Goal: Task Accomplishment & Management: Use online tool/utility

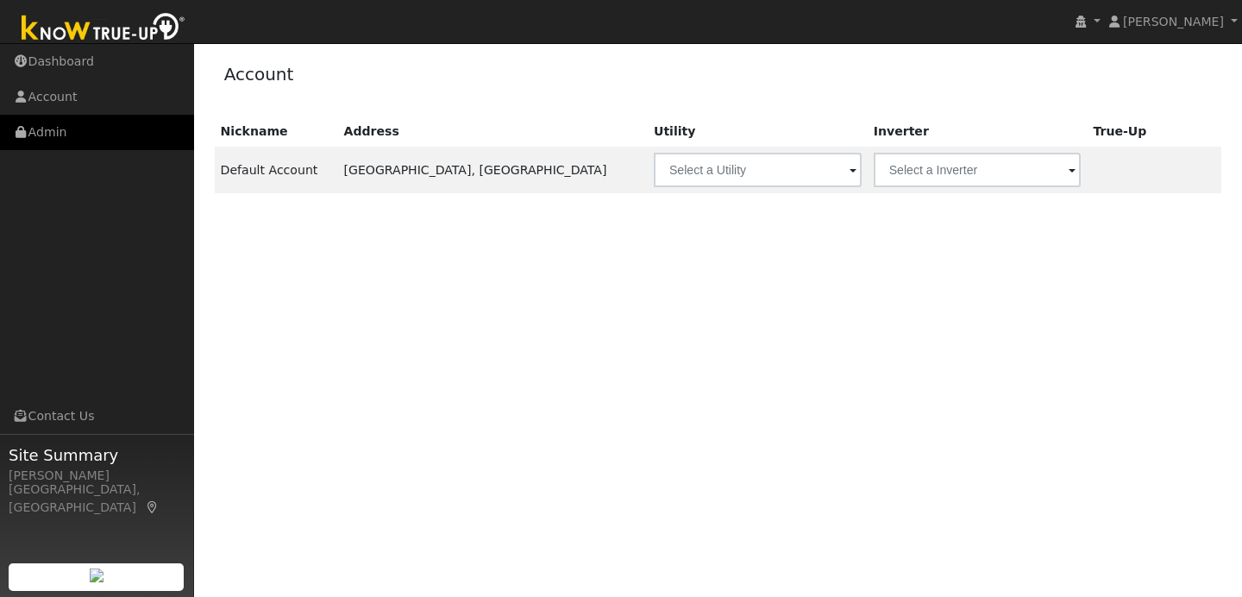
click at [124, 133] on link "Admin" at bounding box center [97, 132] width 194 height 35
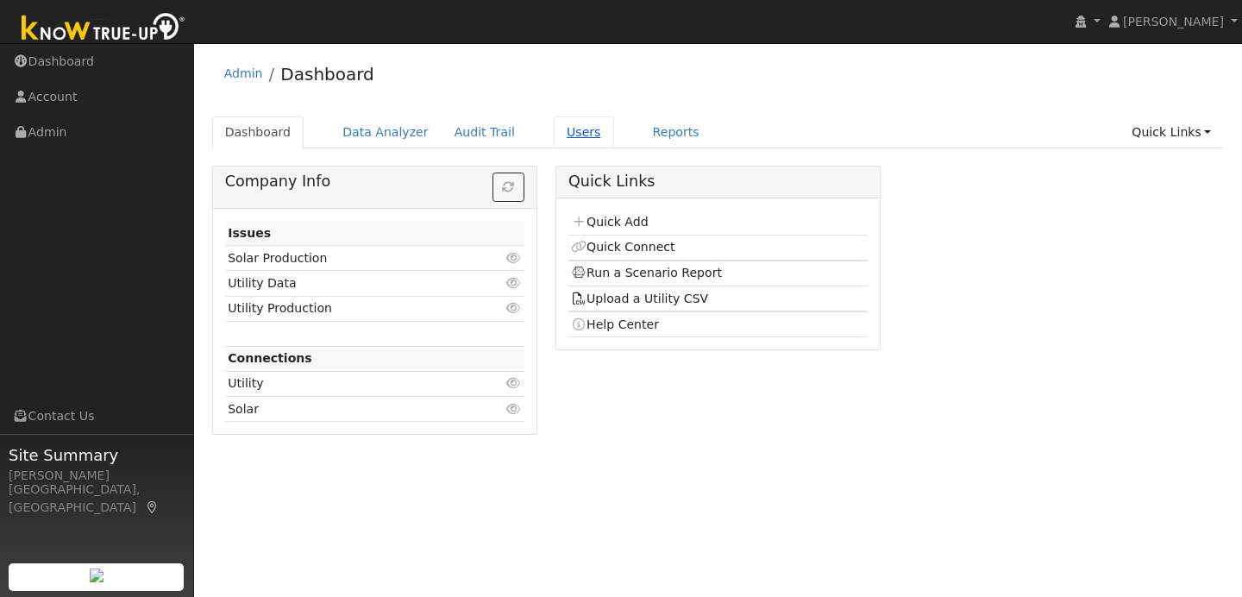
click at [557, 125] on link "Users" at bounding box center [584, 132] width 60 height 32
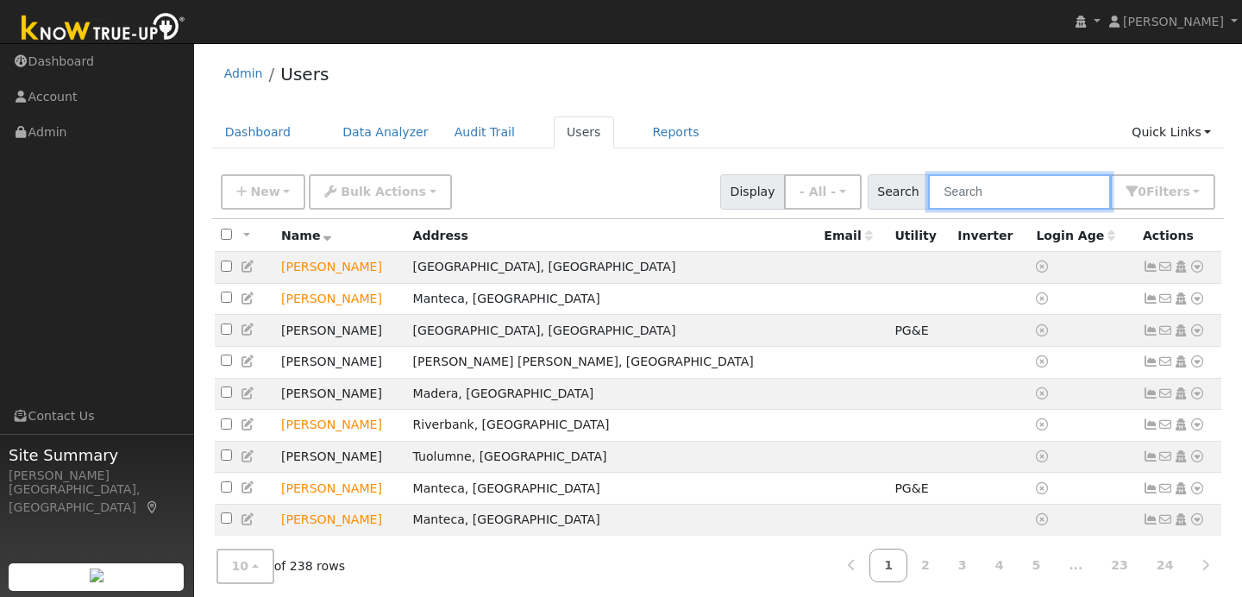
click at [975, 189] on input "text" at bounding box center [1019, 191] width 183 height 35
click at [951, 110] on div "Admin Users Dashboard Data Analyzer Audit Trail Users Reports Quick Links Quick…" at bounding box center [718, 348] width 1031 height 592
click at [284, 187] on button "New" at bounding box center [263, 191] width 85 height 35
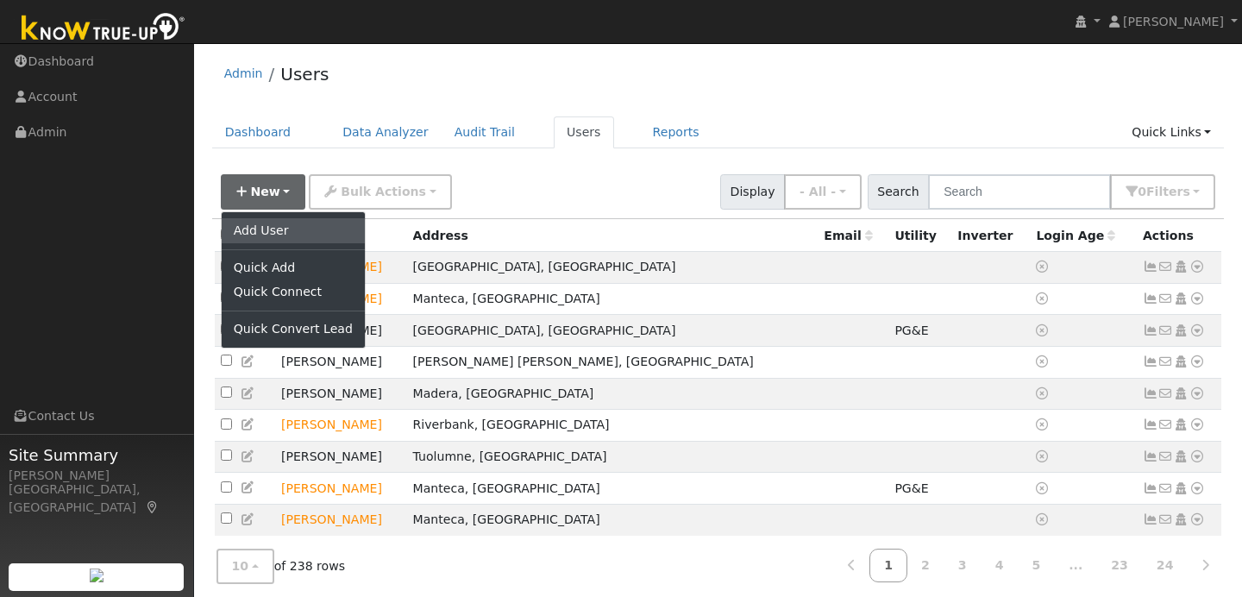
click at [292, 235] on link "Add User" at bounding box center [293, 230] width 143 height 24
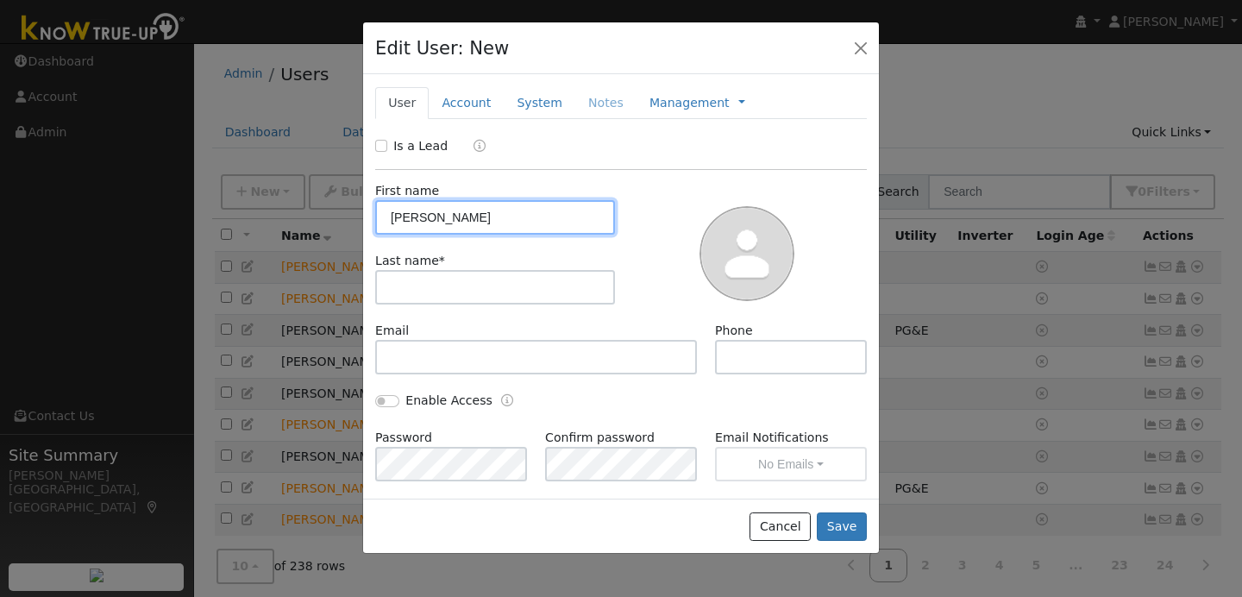
type input "Lacee"
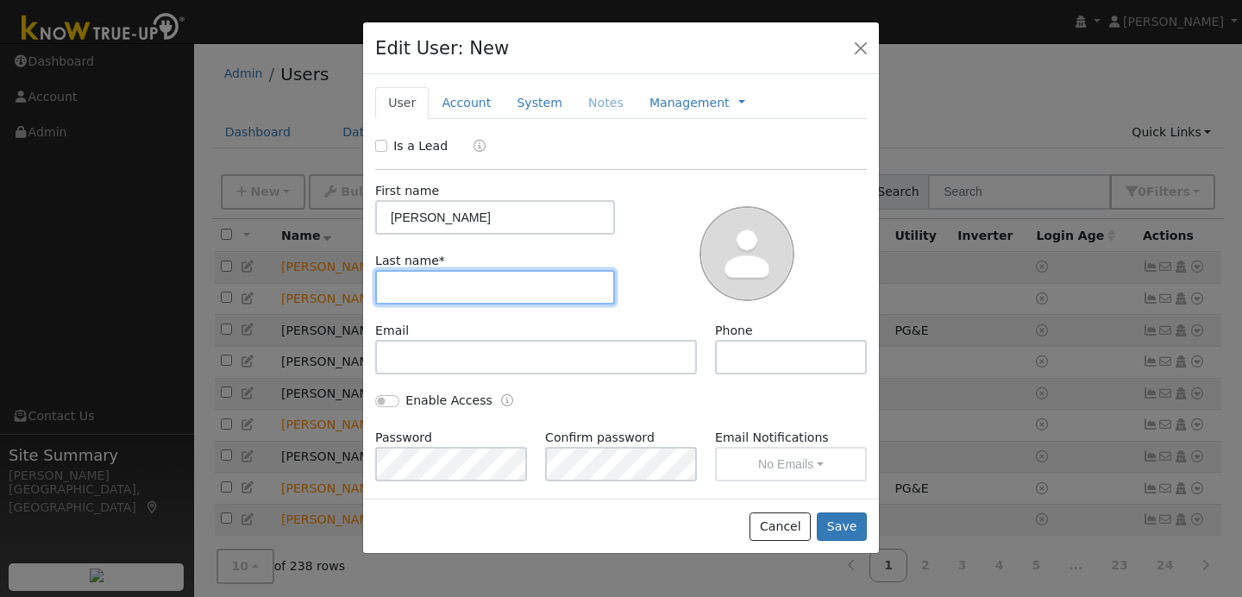
click at [408, 291] on input "text" at bounding box center [495, 287] width 240 height 34
type input "Anderson"
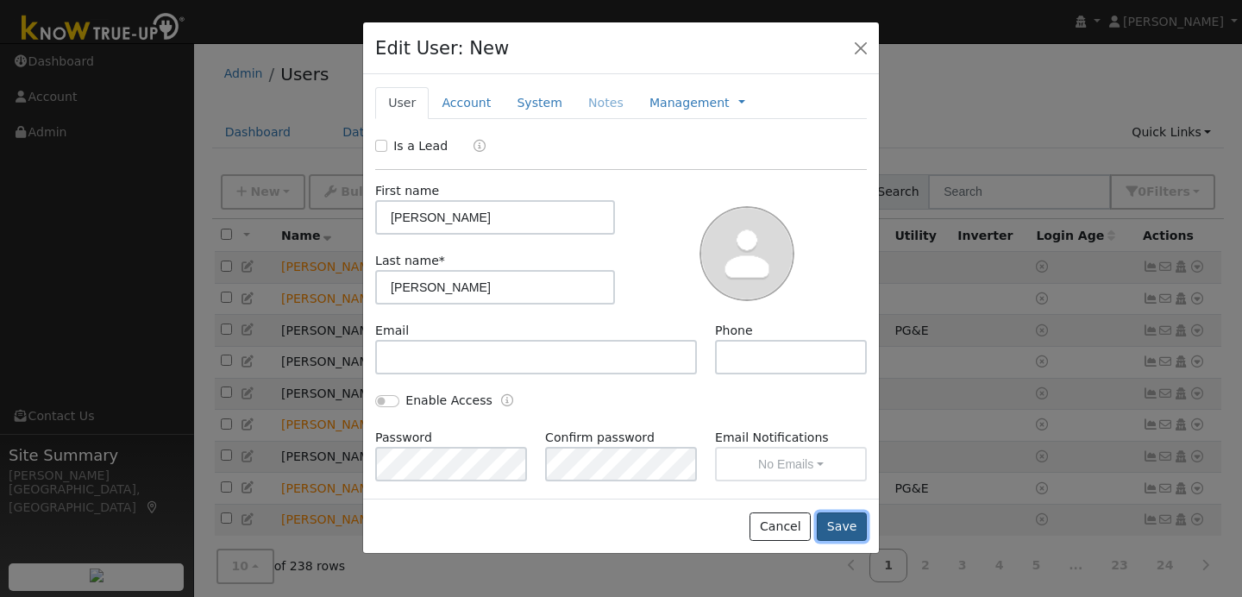
click at [840, 515] on button "Save" at bounding box center [842, 526] width 50 height 29
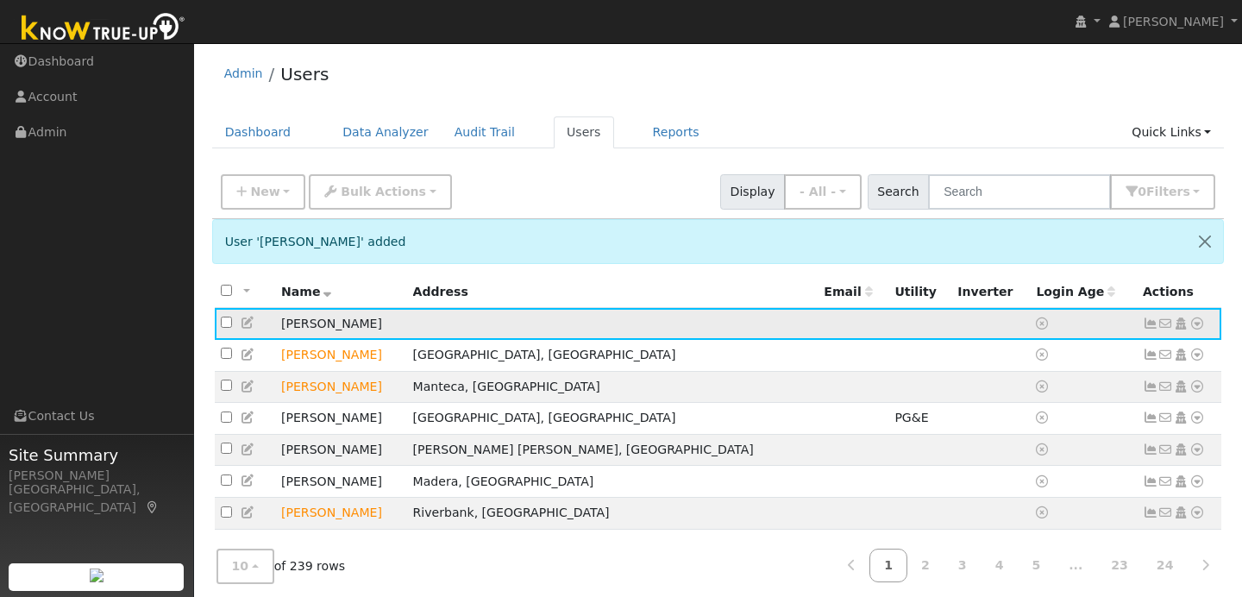
click at [1198, 319] on icon at bounding box center [1197, 323] width 16 height 12
click at [1139, 354] on link "Data Analyzer" at bounding box center [1140, 354] width 125 height 24
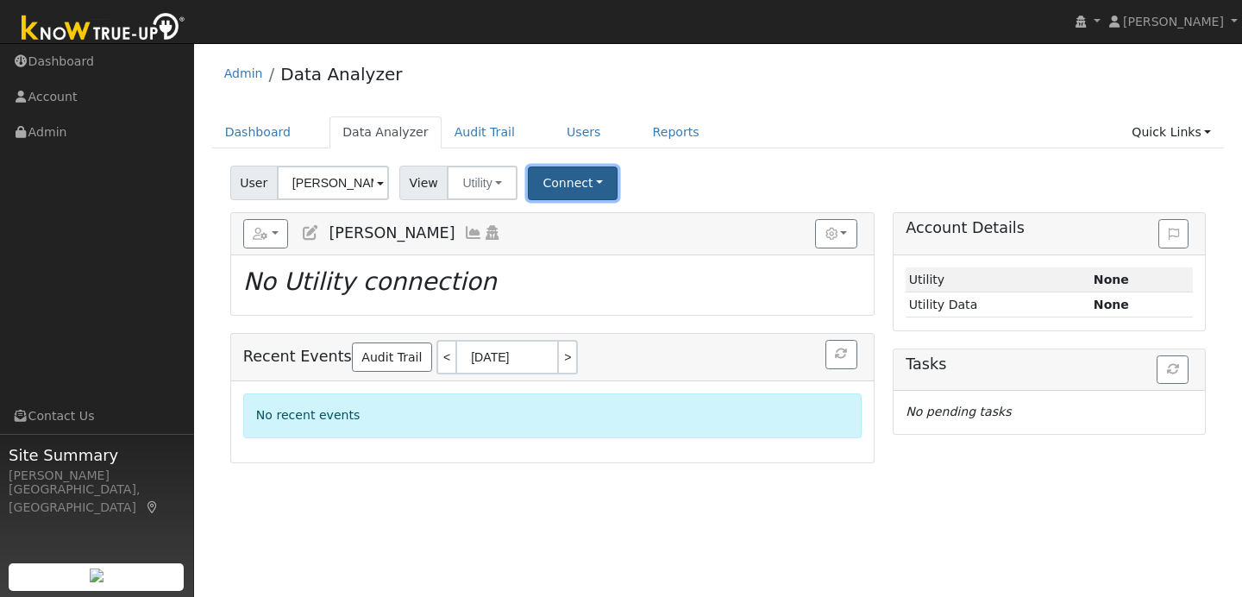
click at [592, 186] on button "Connect" at bounding box center [573, 183] width 90 height 34
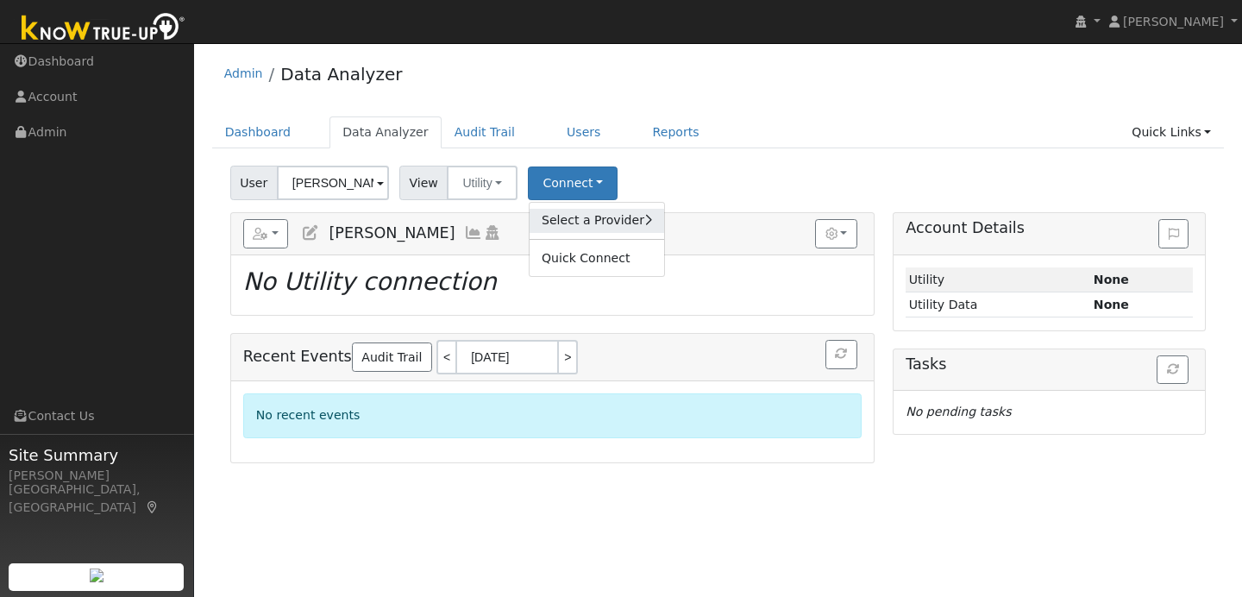
click at [620, 220] on link "Select a Provider" at bounding box center [597, 221] width 135 height 24
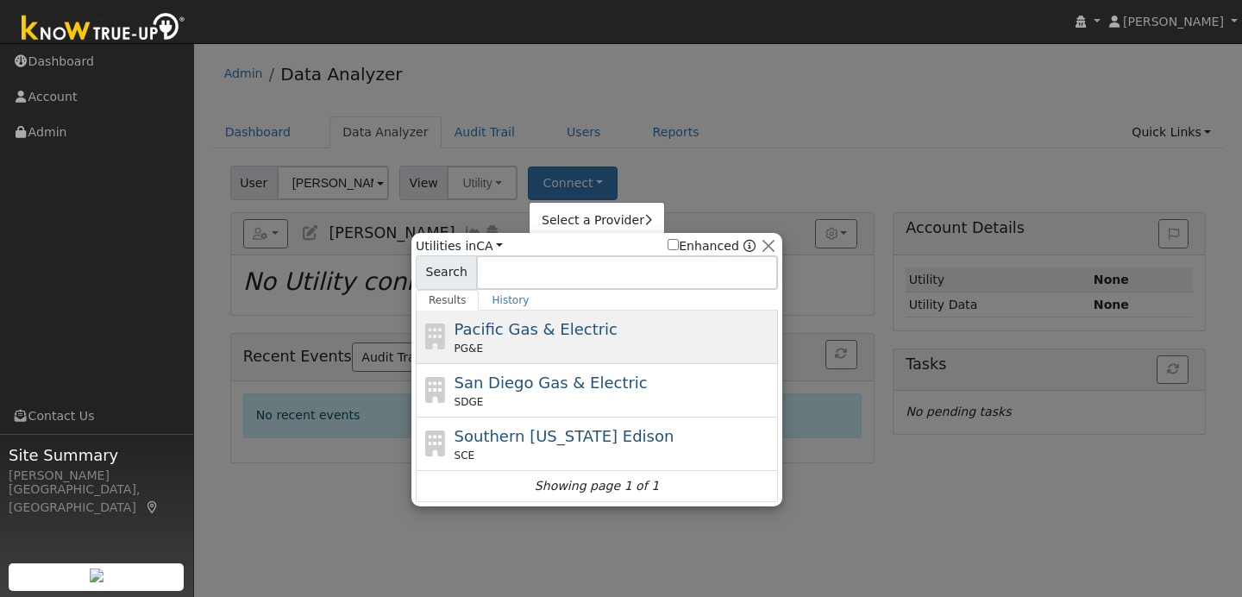
click at [542, 337] on span "Pacific Gas & Electric" at bounding box center [536, 329] width 163 height 18
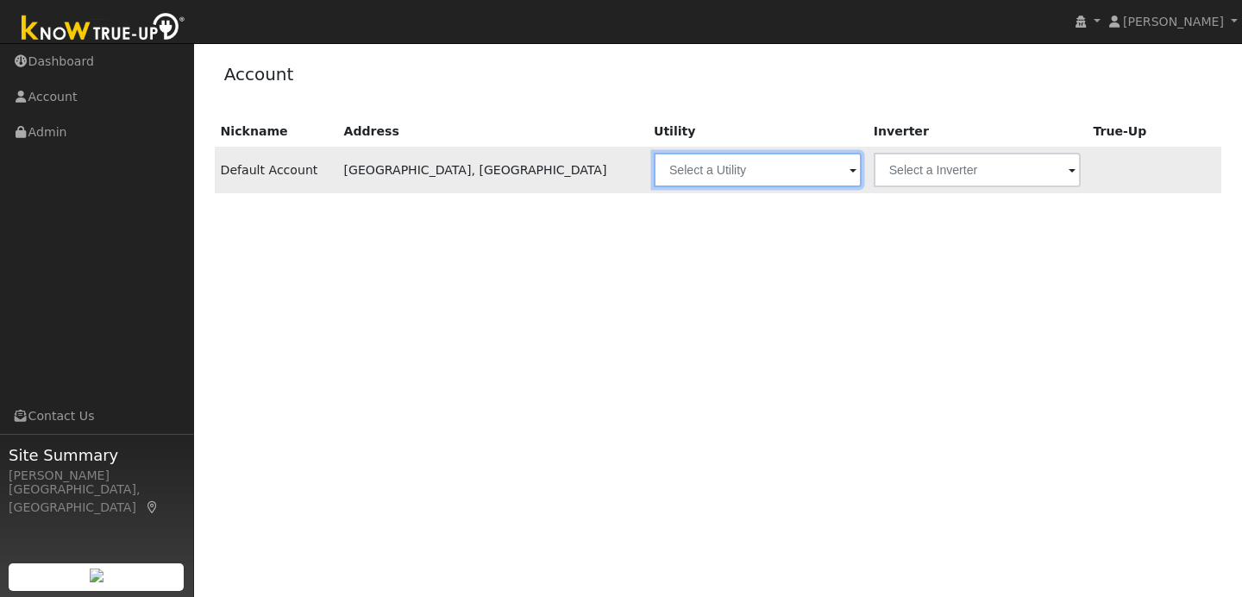
click at [654, 176] on input "text" at bounding box center [758, 170] width 208 height 34
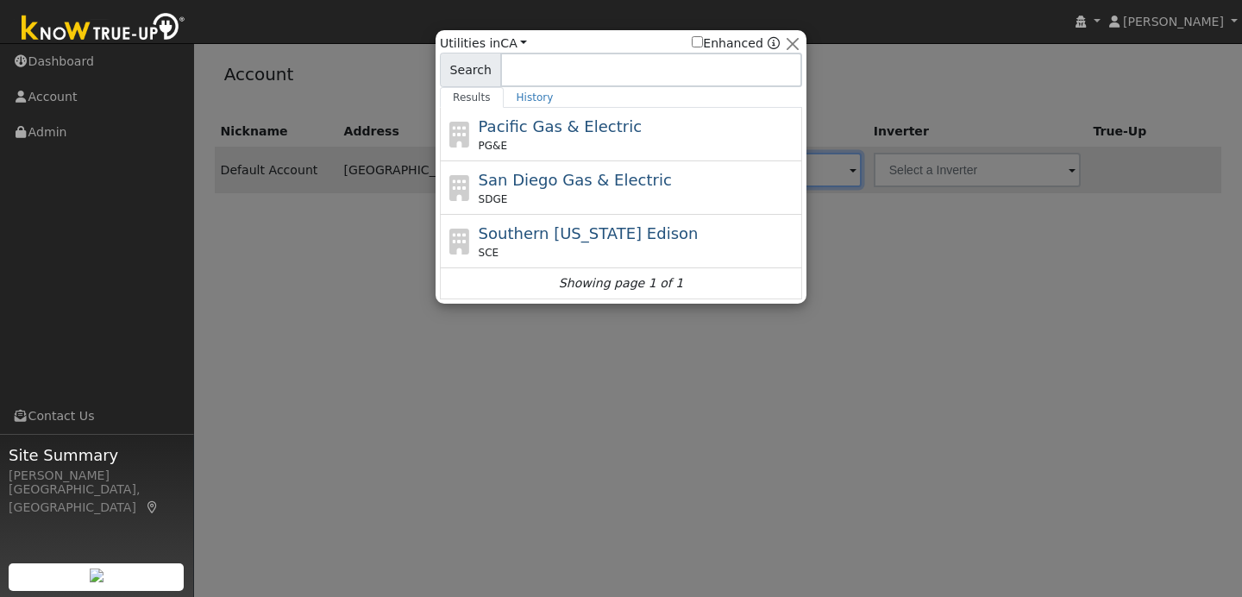
click at [1003, 104] on div at bounding box center [621, 298] width 1242 height 597
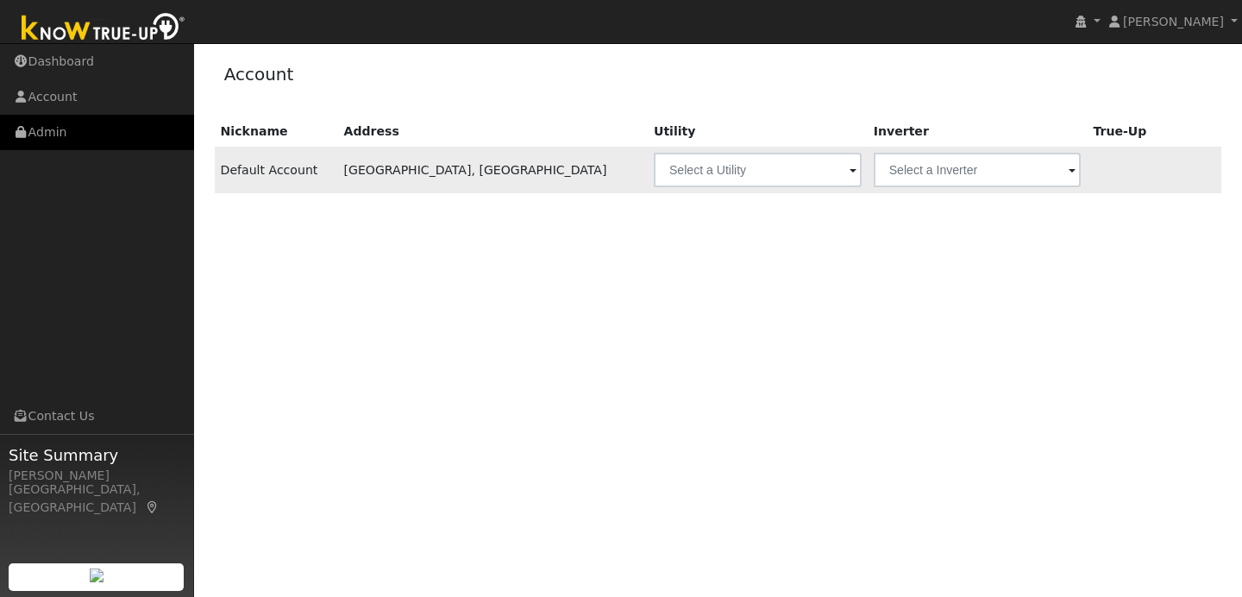
click at [116, 138] on link "Admin" at bounding box center [97, 132] width 194 height 35
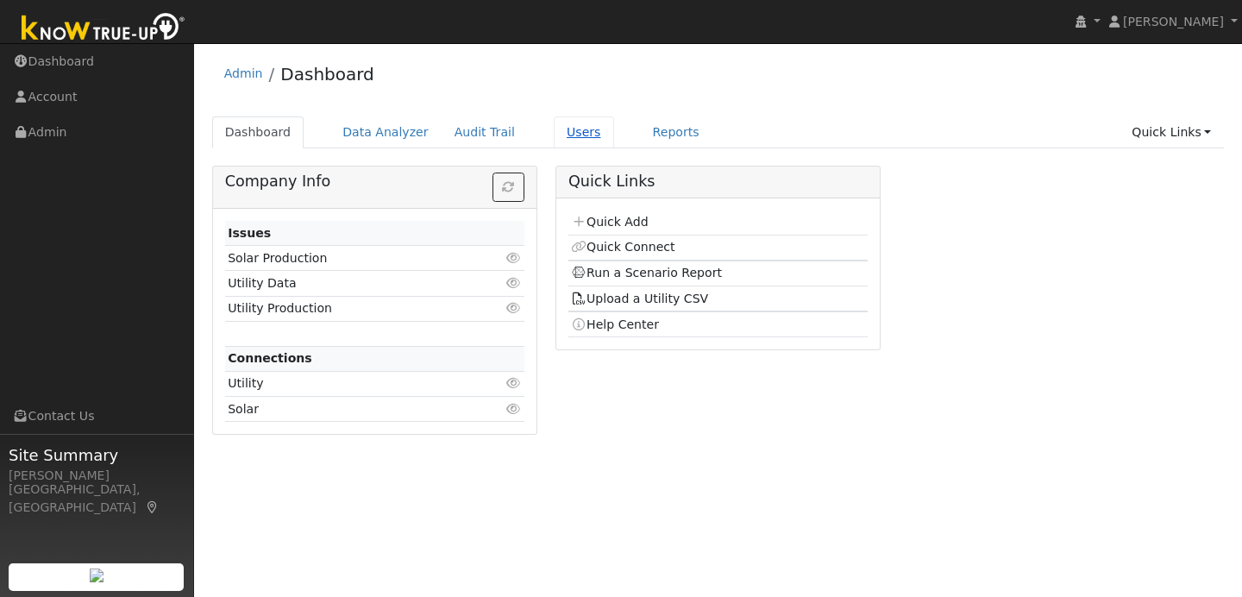
click at [577, 134] on link "Users" at bounding box center [584, 132] width 60 height 32
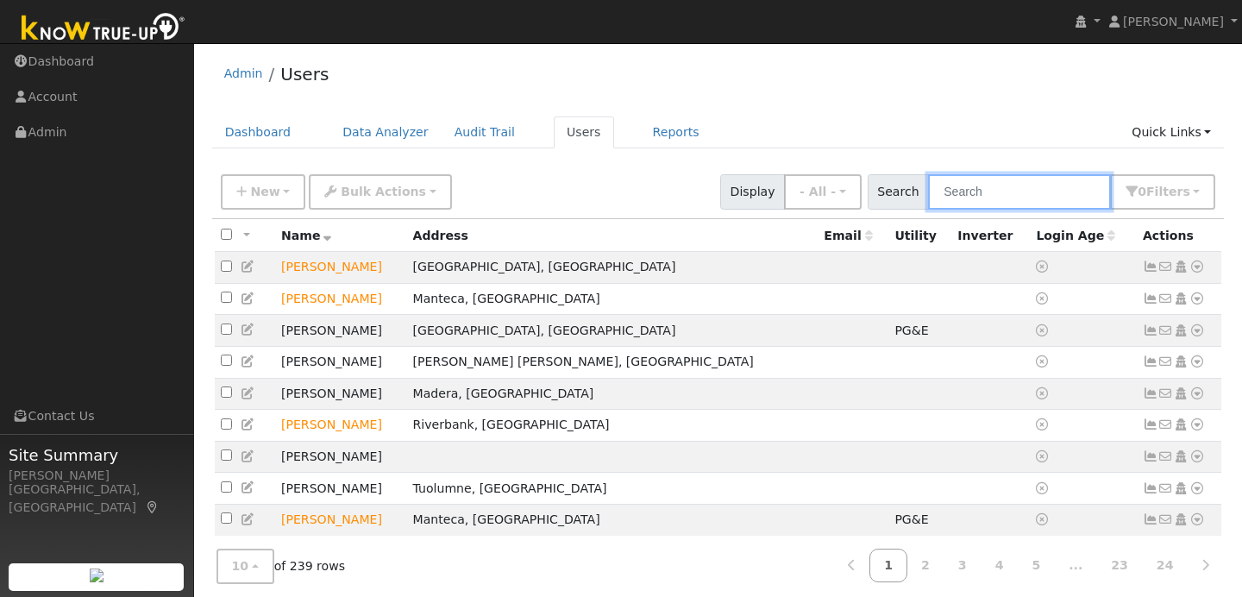
click at [975, 192] on input "text" at bounding box center [1019, 191] width 183 height 35
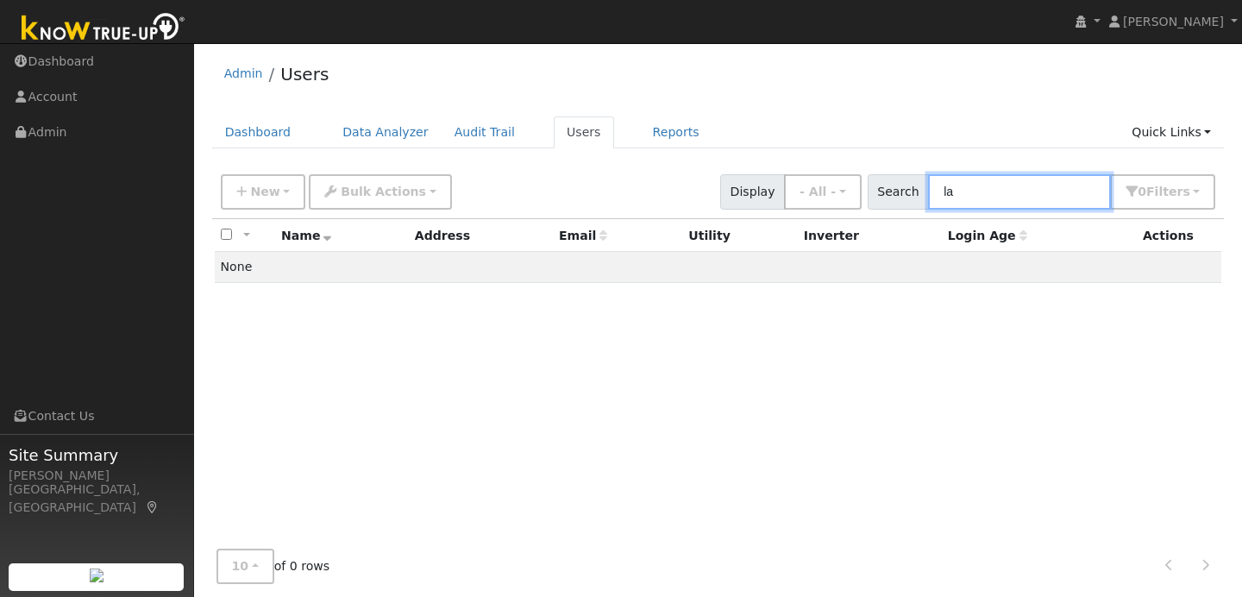
type input "l"
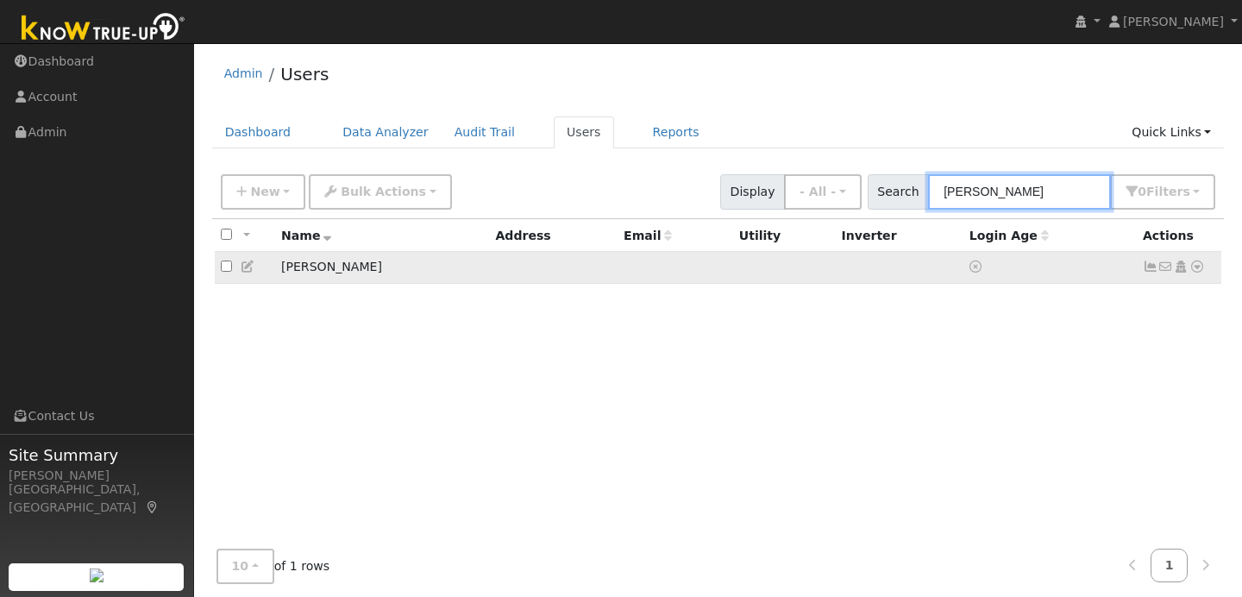
type input "[PERSON_NAME]"
click at [1200, 270] on icon at bounding box center [1197, 266] width 16 height 12
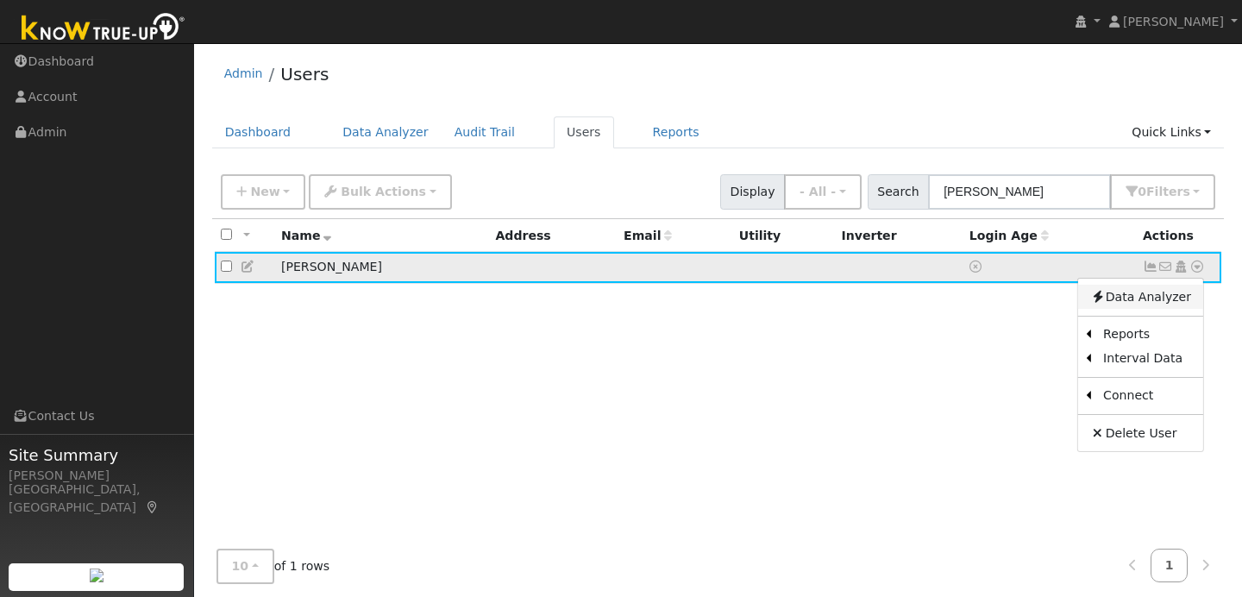
click at [1143, 297] on link "Data Analyzer" at bounding box center [1140, 297] width 125 height 24
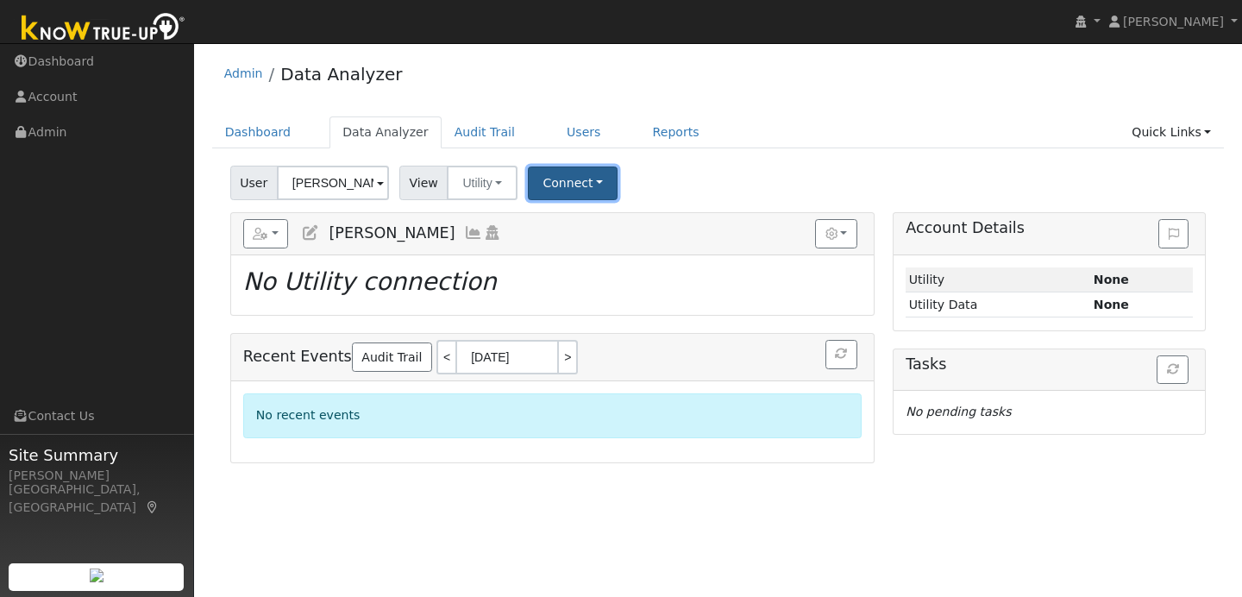
click at [595, 193] on button "Connect" at bounding box center [573, 183] width 90 height 34
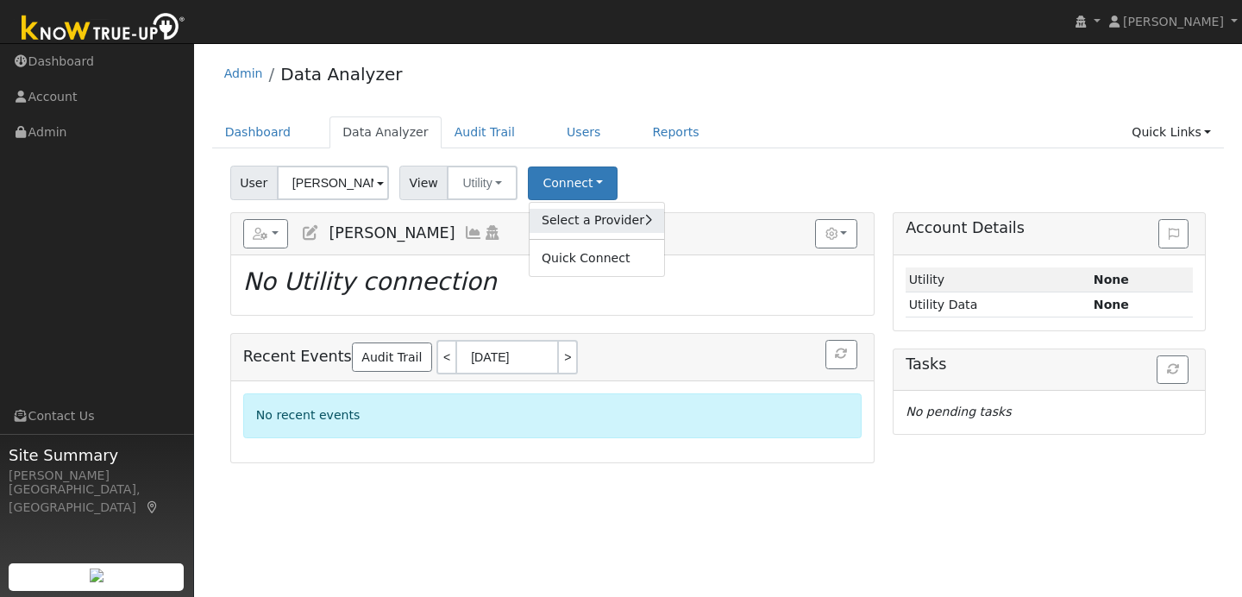
click at [599, 219] on link "Select a Provider" at bounding box center [597, 221] width 135 height 24
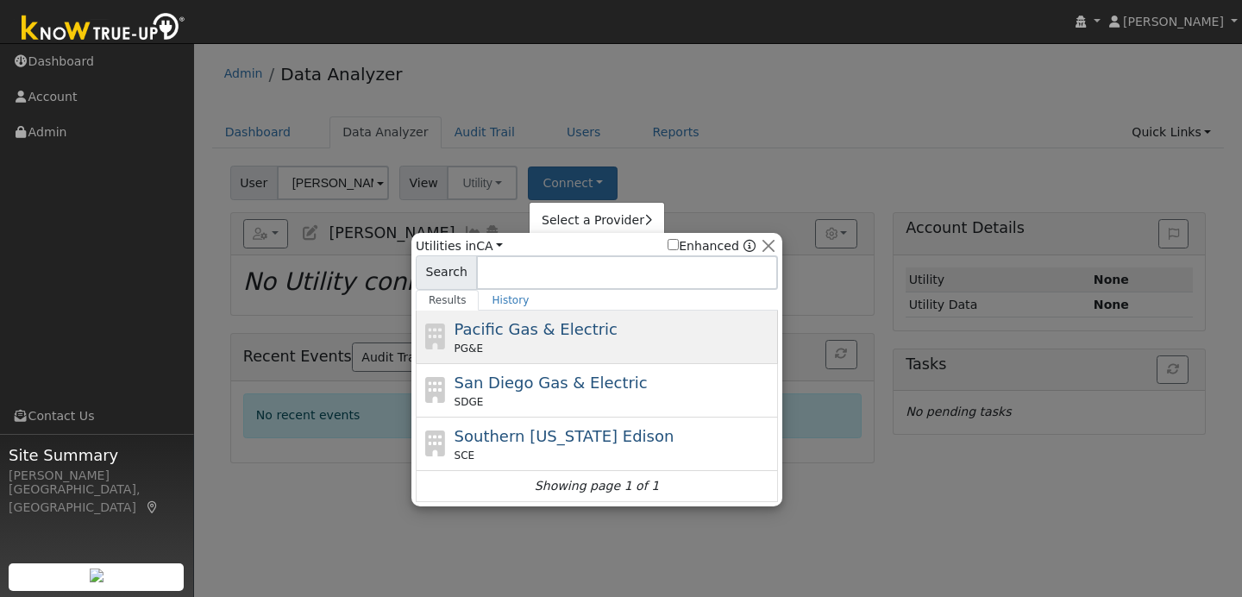
click at [609, 320] on div "Pacific Gas & Electric PG&E" at bounding box center [615, 336] width 320 height 39
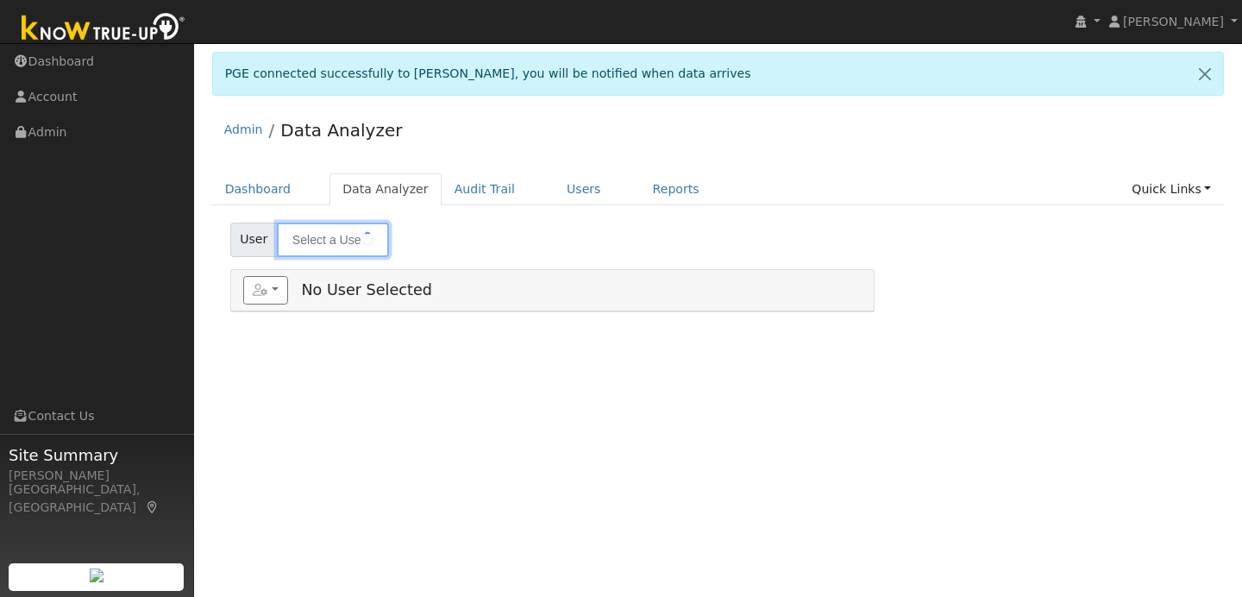
type input "[PERSON_NAME]"
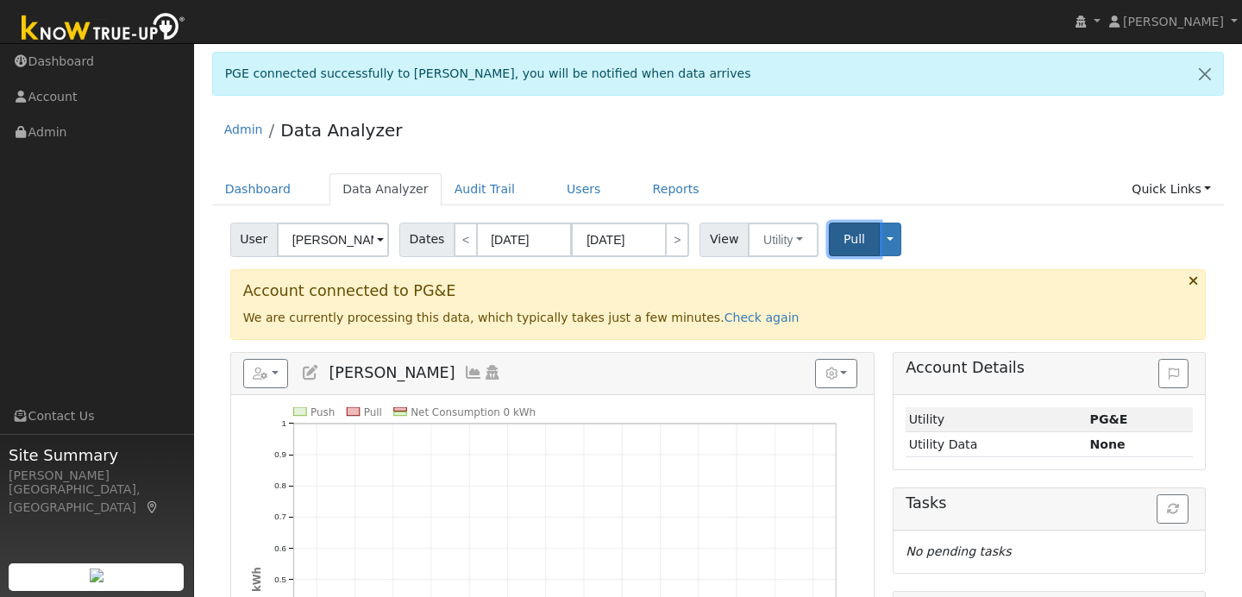
click at [853, 241] on span "Pull" at bounding box center [854, 239] width 22 height 14
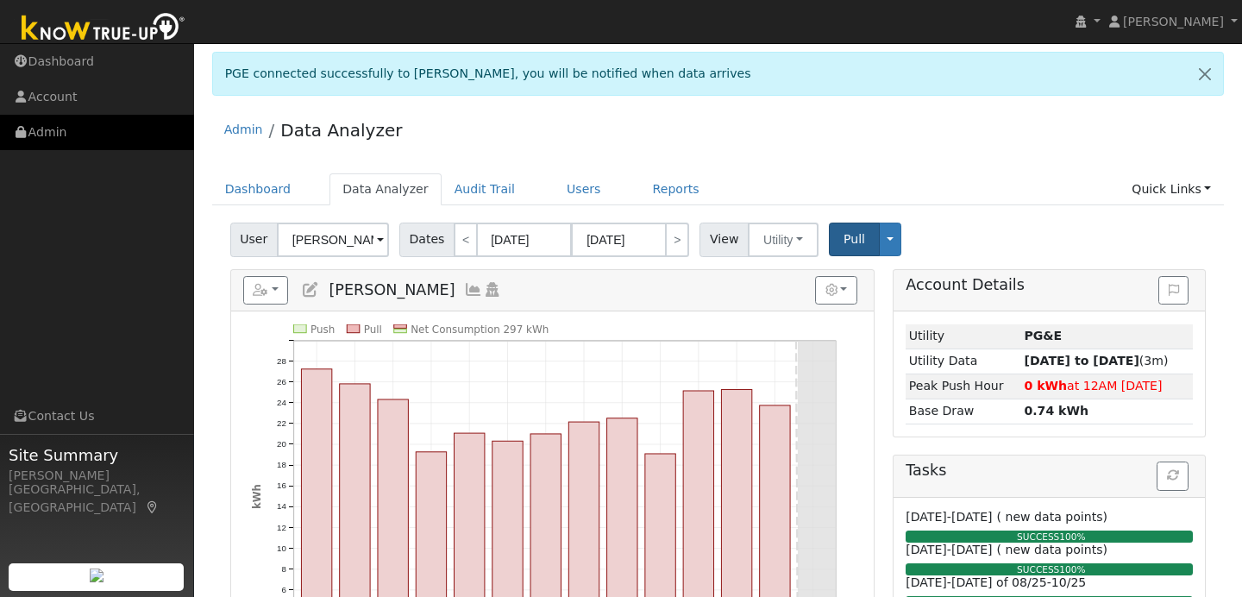
click at [110, 131] on link "Admin" at bounding box center [97, 132] width 194 height 35
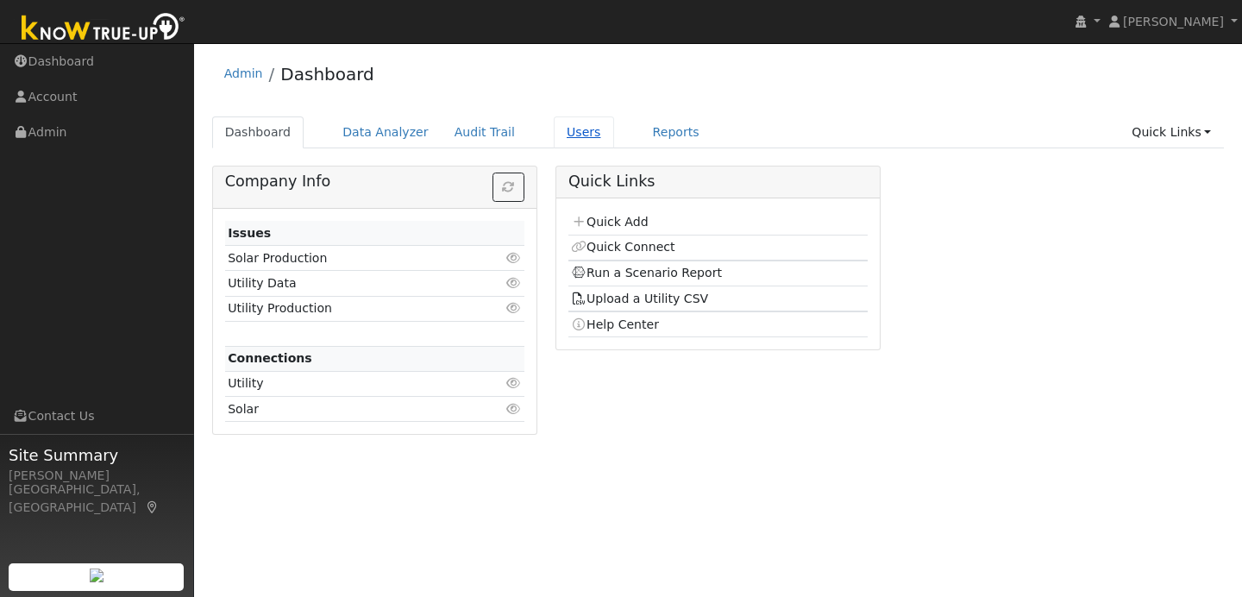
click at [577, 132] on link "Users" at bounding box center [584, 132] width 60 height 32
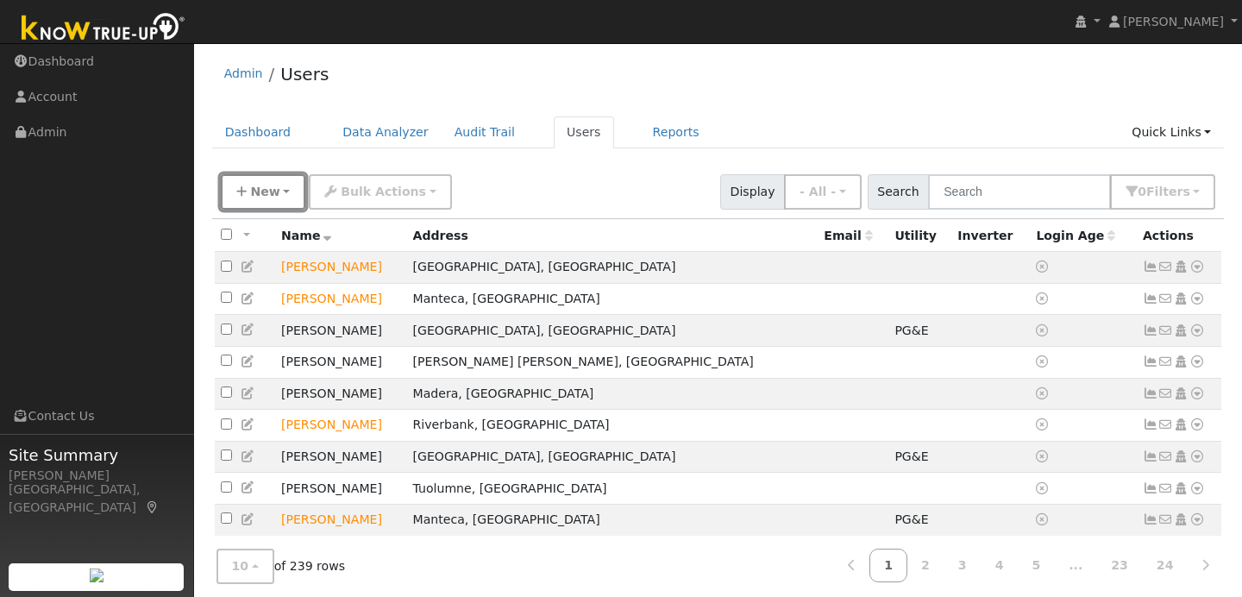
click at [283, 196] on button "New" at bounding box center [263, 191] width 85 height 35
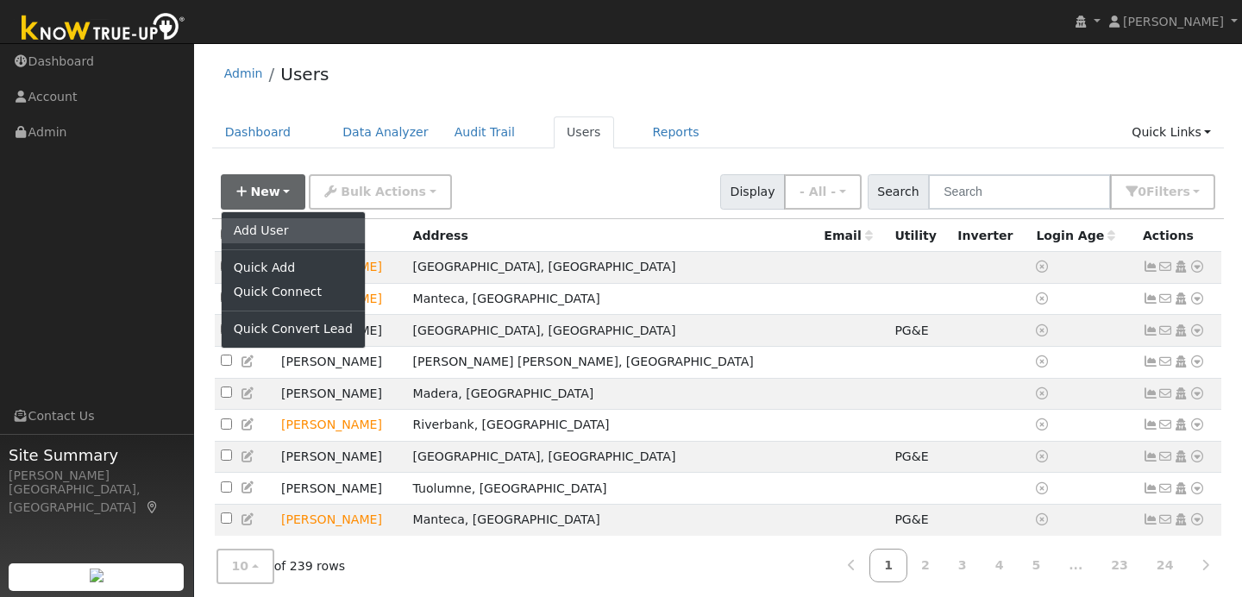
click at [285, 230] on link "Add User" at bounding box center [293, 230] width 143 height 24
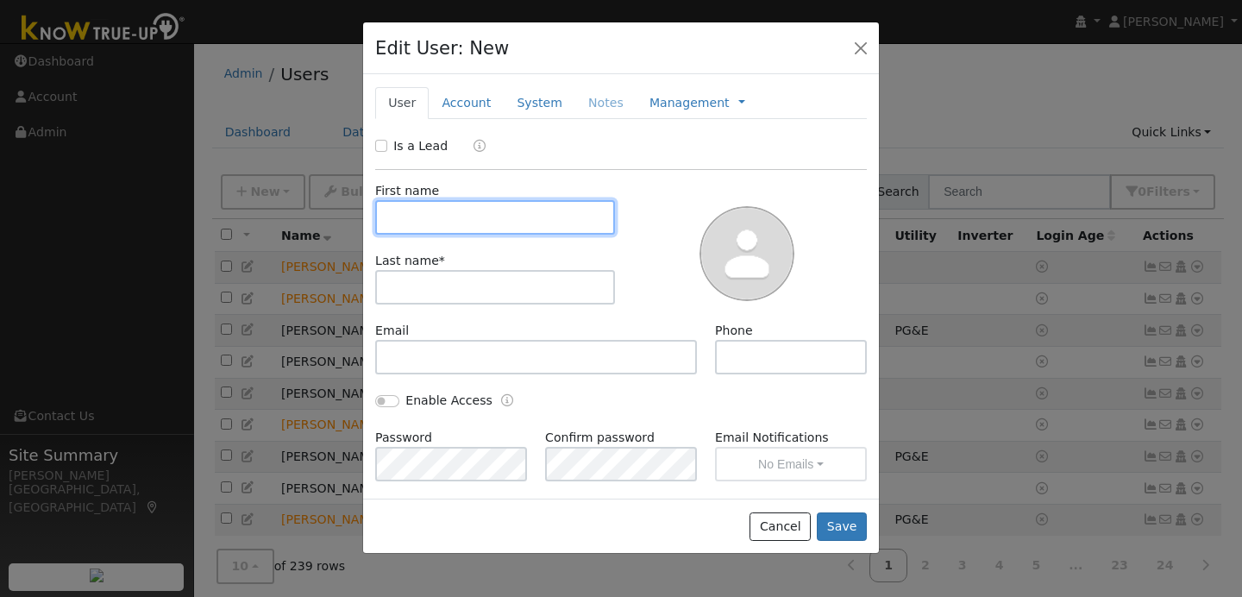
click at [405, 215] on input "text" at bounding box center [495, 217] width 240 height 34
type input "Enriique"
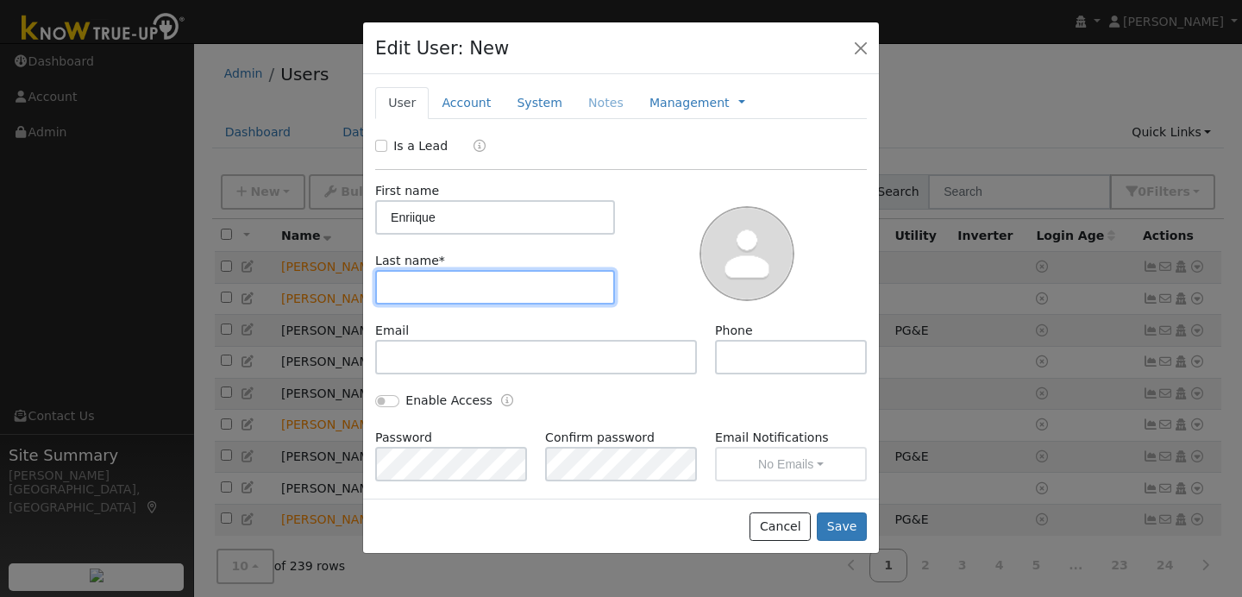
click at [388, 291] on input "text" at bounding box center [495, 287] width 240 height 34
type input "Escalera"
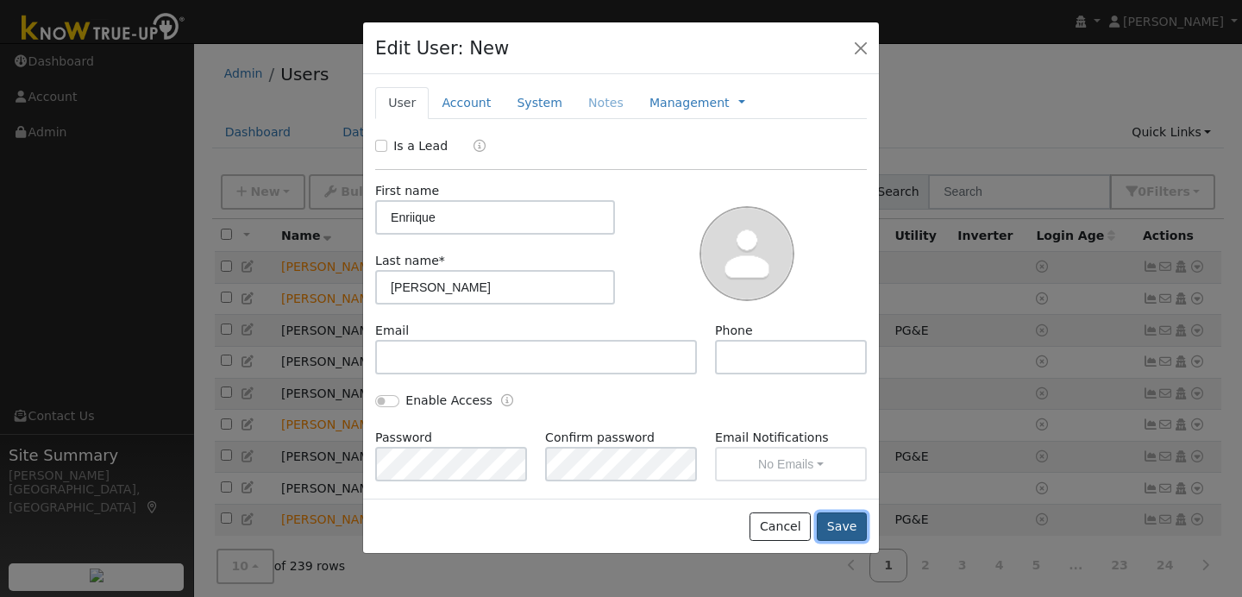
click at [850, 527] on button "Save" at bounding box center [842, 526] width 50 height 29
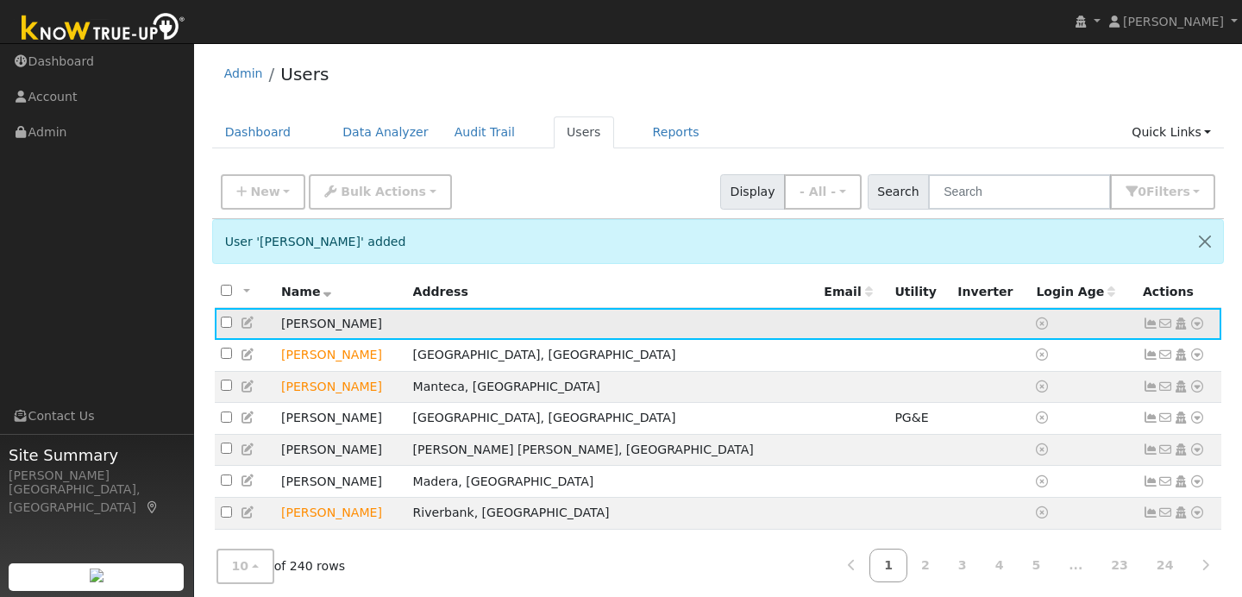
click at [1201, 329] on icon at bounding box center [1197, 323] width 16 height 12
click at [1125, 351] on link "Data Analyzer" at bounding box center [1140, 354] width 125 height 24
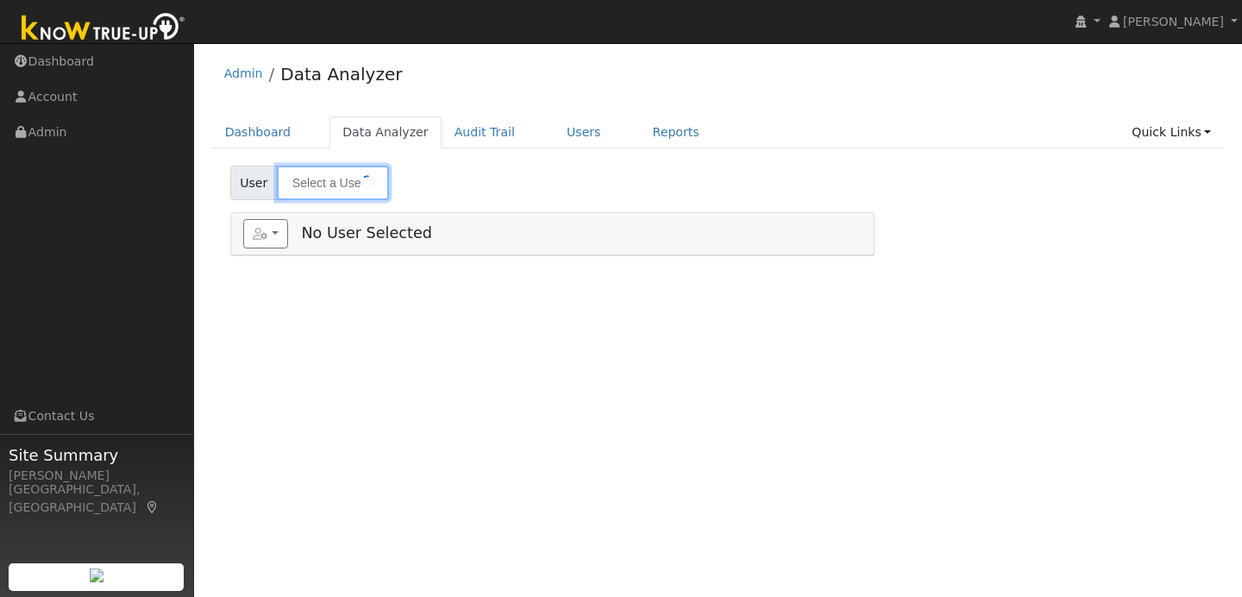
type input "[PERSON_NAME]"
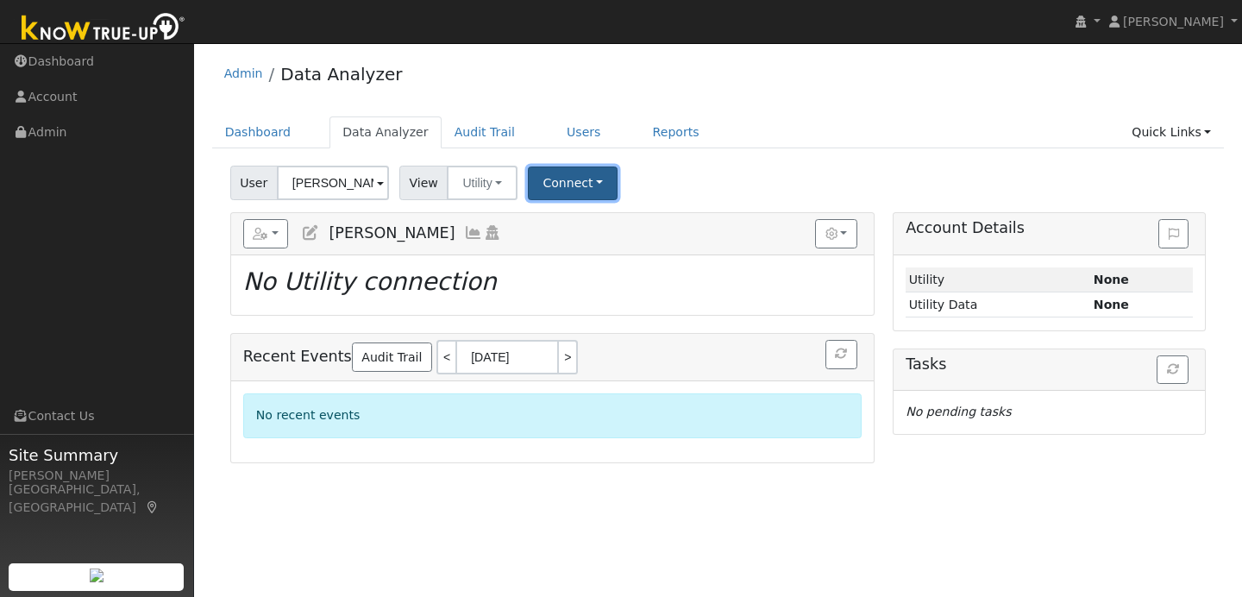
click at [595, 184] on button "Connect" at bounding box center [573, 183] width 90 height 34
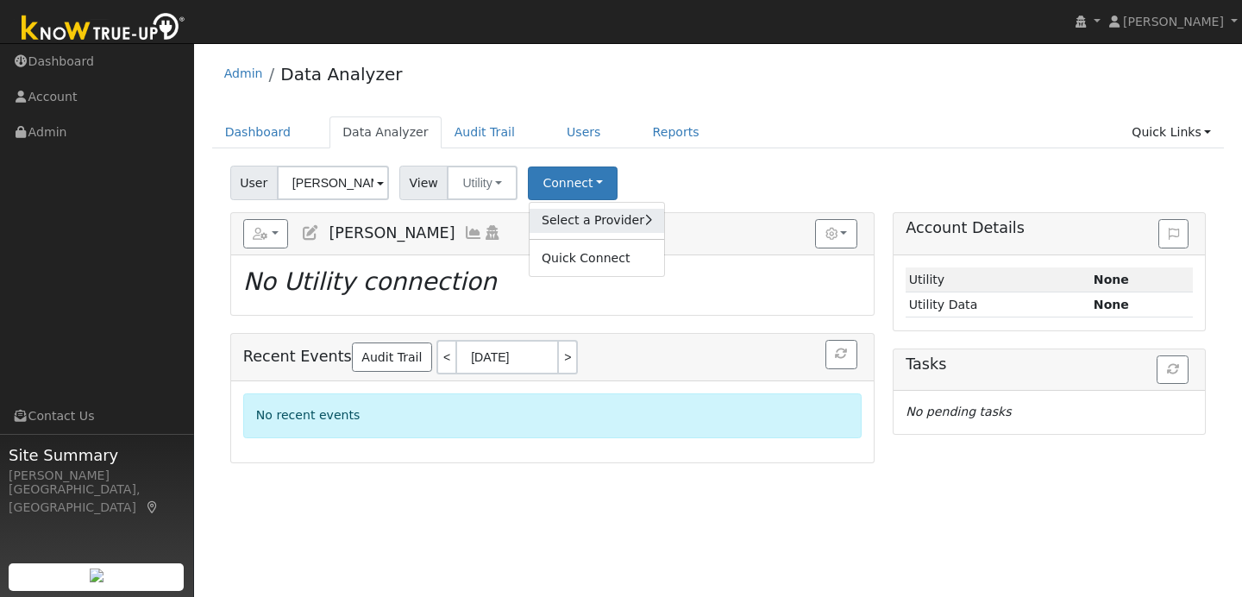
click at [607, 229] on link "Select a Provider" at bounding box center [597, 221] width 135 height 24
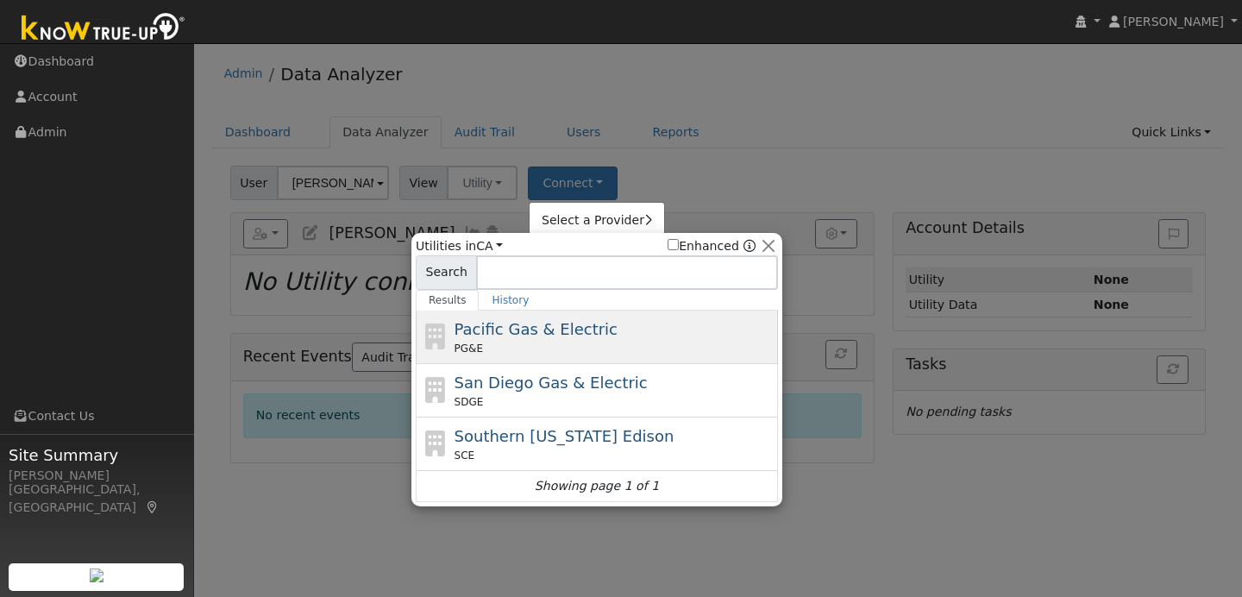
click at [558, 341] on div "PG&E" at bounding box center [615, 349] width 320 height 16
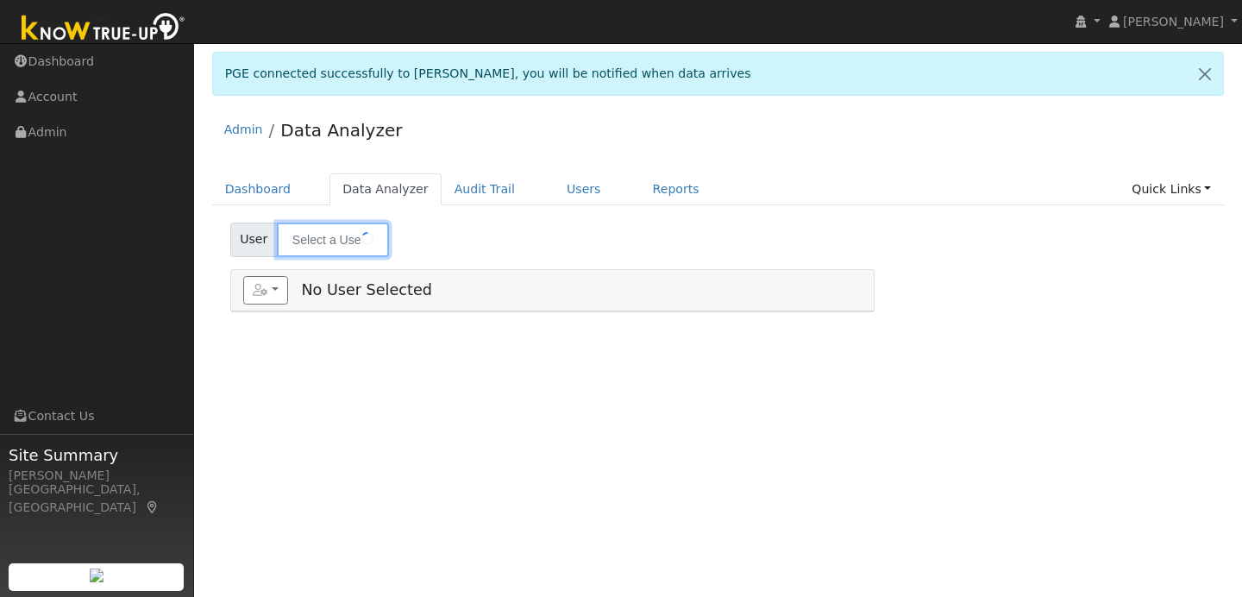
type input "[PERSON_NAME]"
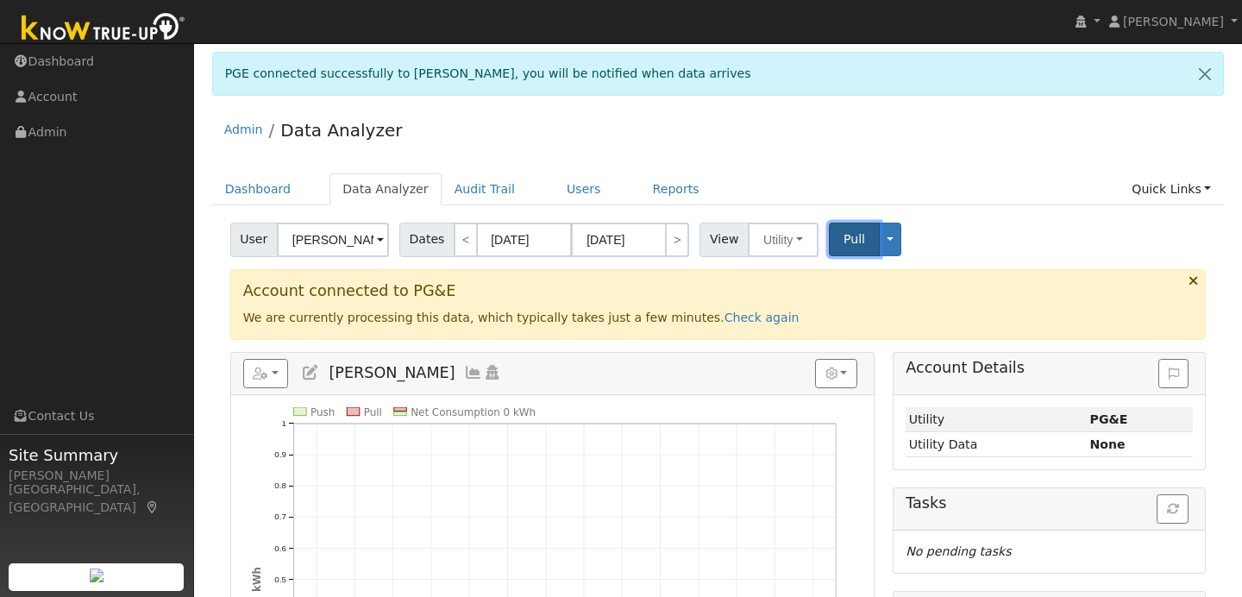
click at [870, 252] on button "Pull" at bounding box center [854, 240] width 51 height 34
click at [856, 243] on span "Pull" at bounding box center [854, 239] width 22 height 14
